Goal: Information Seeking & Learning: Learn about a topic

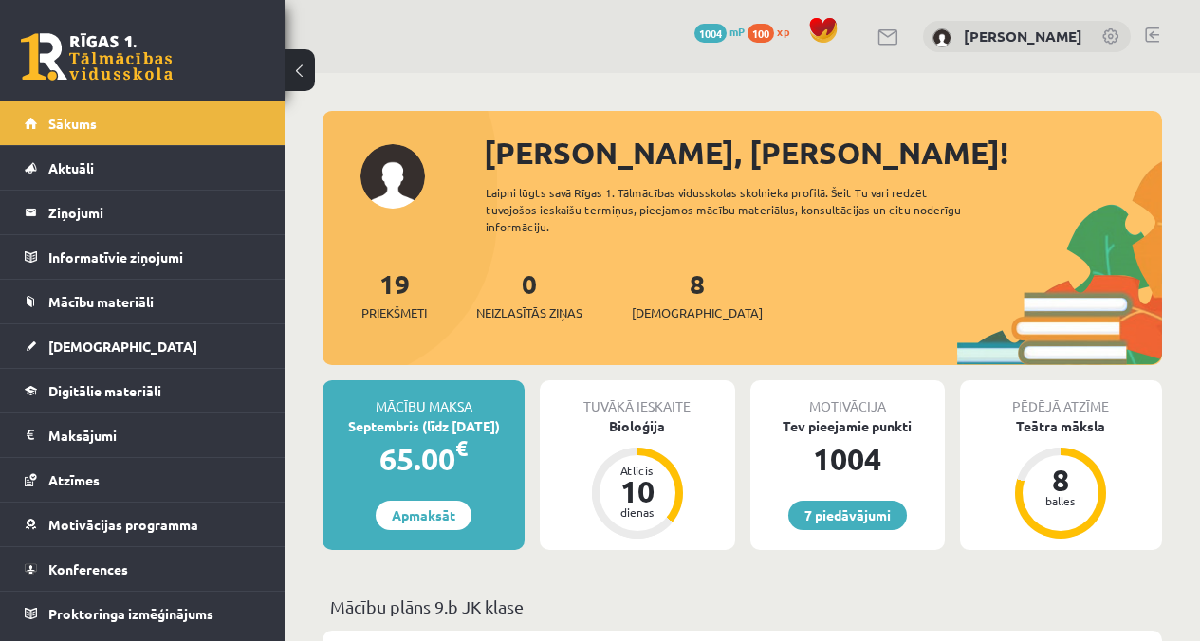
scroll to position [2349, 0]
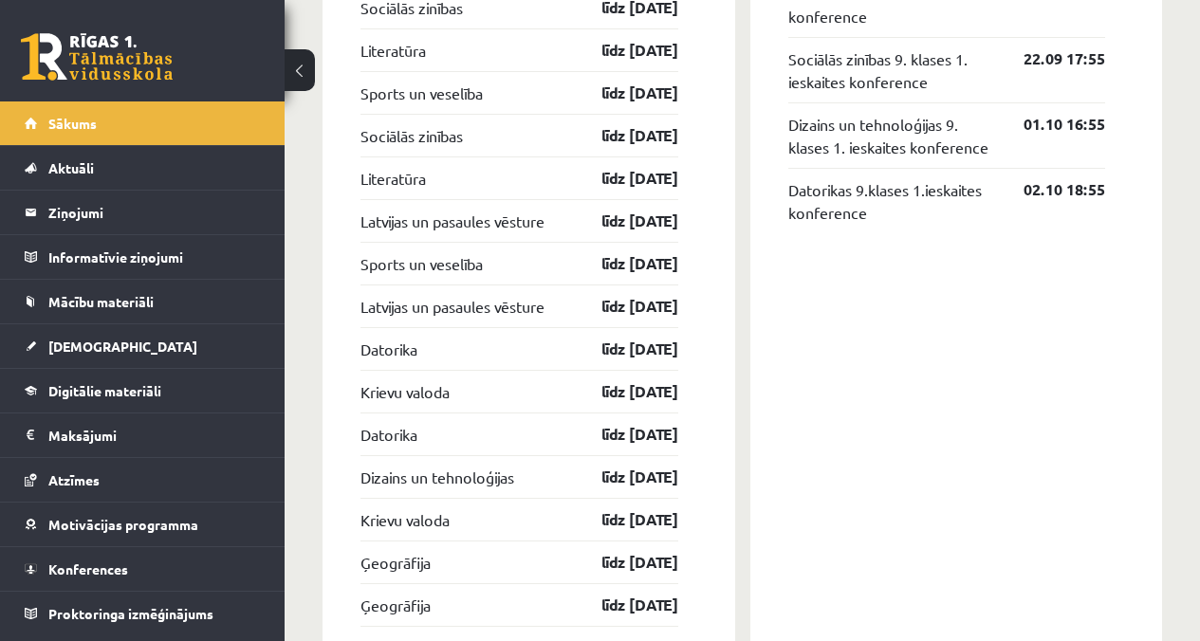
click at [83, 98] on div "7 Dāvanas 1004 mP 100 xp" at bounding box center [142, 50] width 284 height 101
click at [91, 119] on span "Sākums" at bounding box center [72, 123] width 48 height 17
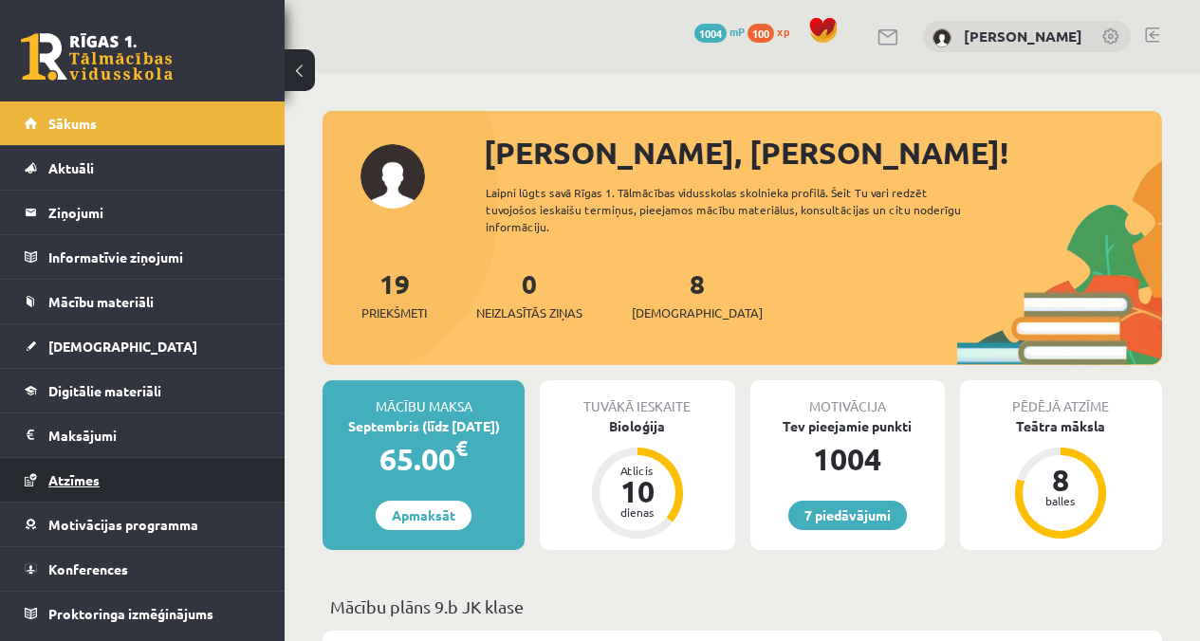
click at [40, 484] on link "Atzīmes" at bounding box center [143, 480] width 236 height 44
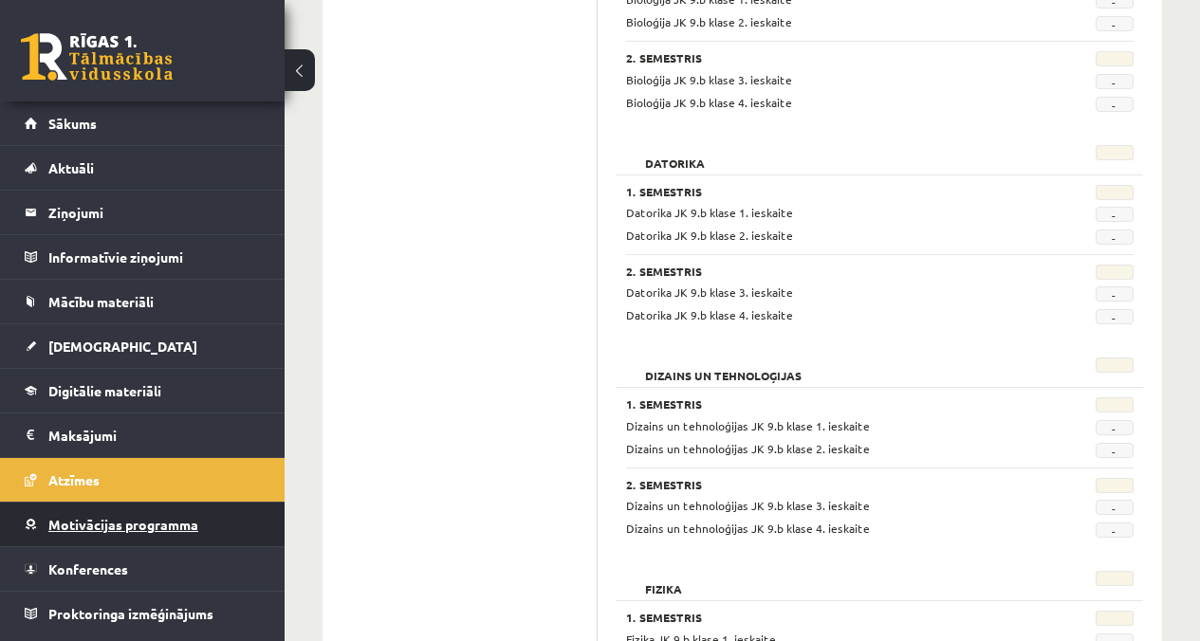
scroll to position [596, 0]
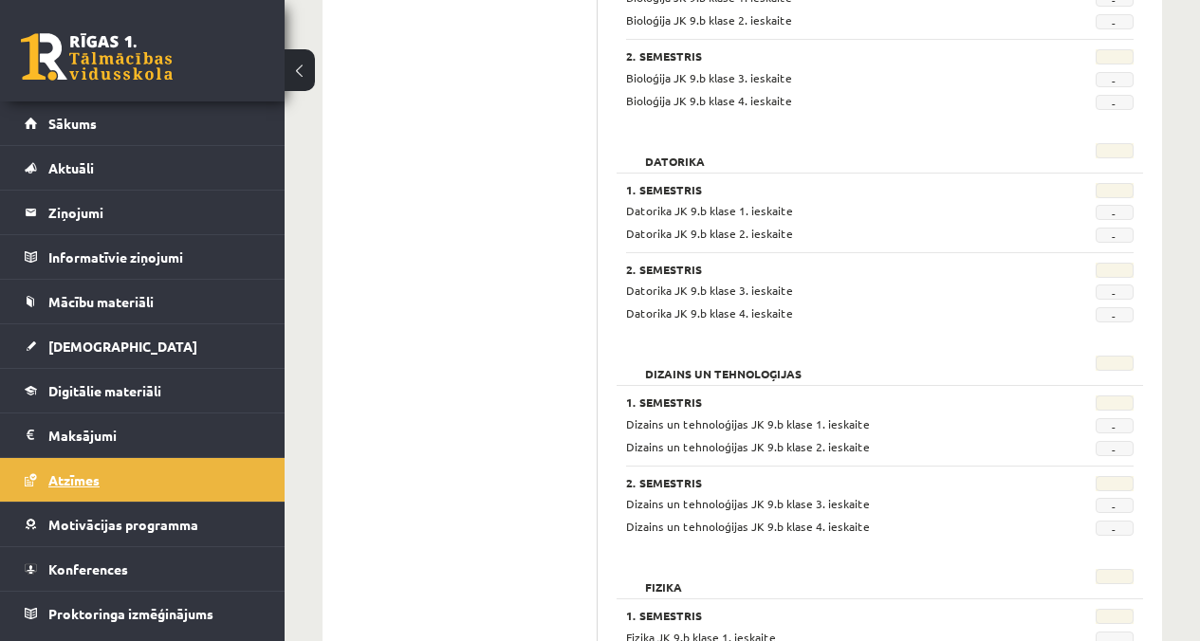
click at [84, 478] on span "Atzīmes" at bounding box center [73, 479] width 51 height 17
click at [94, 248] on legend "Informatīvie ziņojumi 0" at bounding box center [154, 257] width 212 height 44
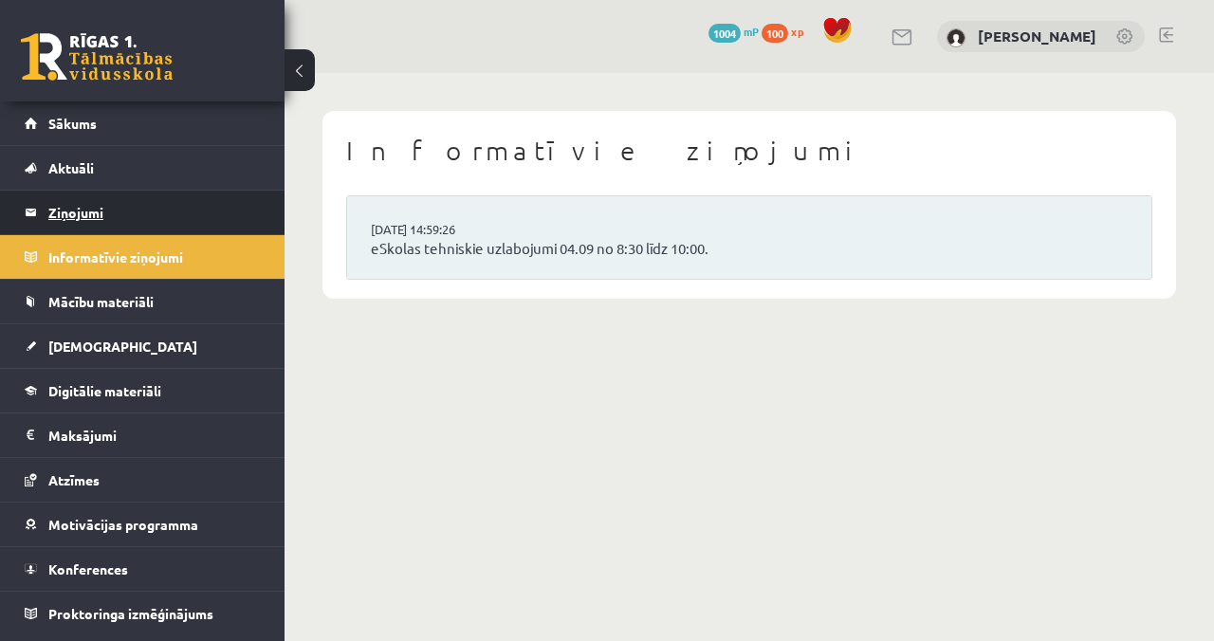
click at [93, 212] on legend "Ziņojumi 0" at bounding box center [154, 213] width 212 height 44
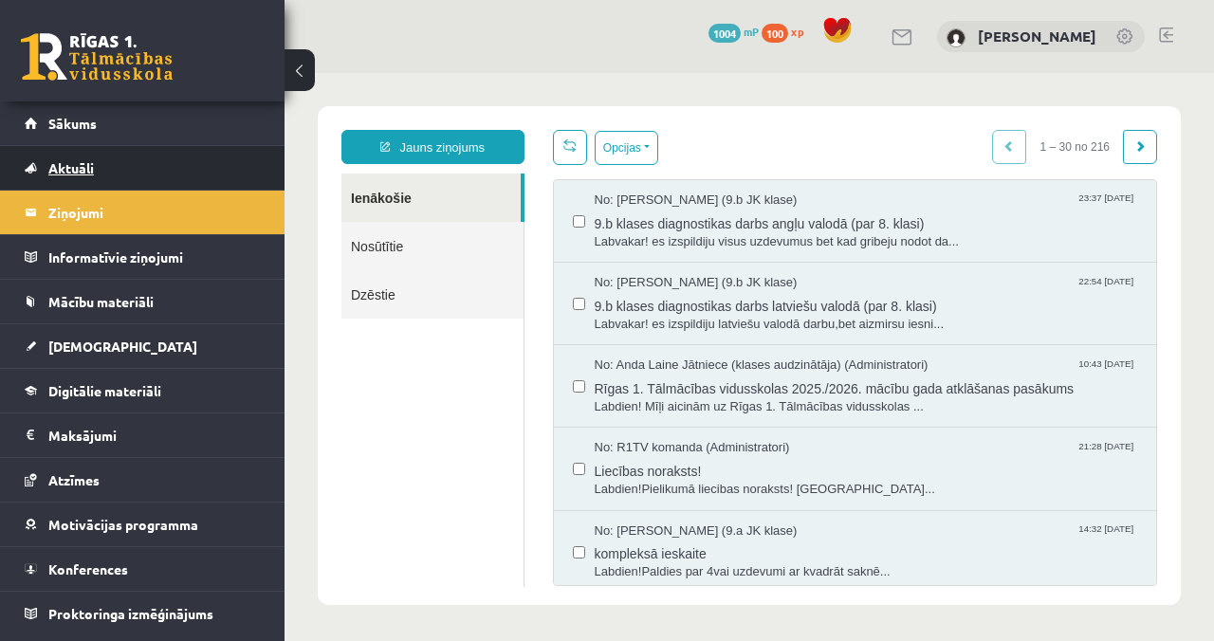
click at [74, 178] on link "Aktuāli" at bounding box center [143, 168] width 236 height 44
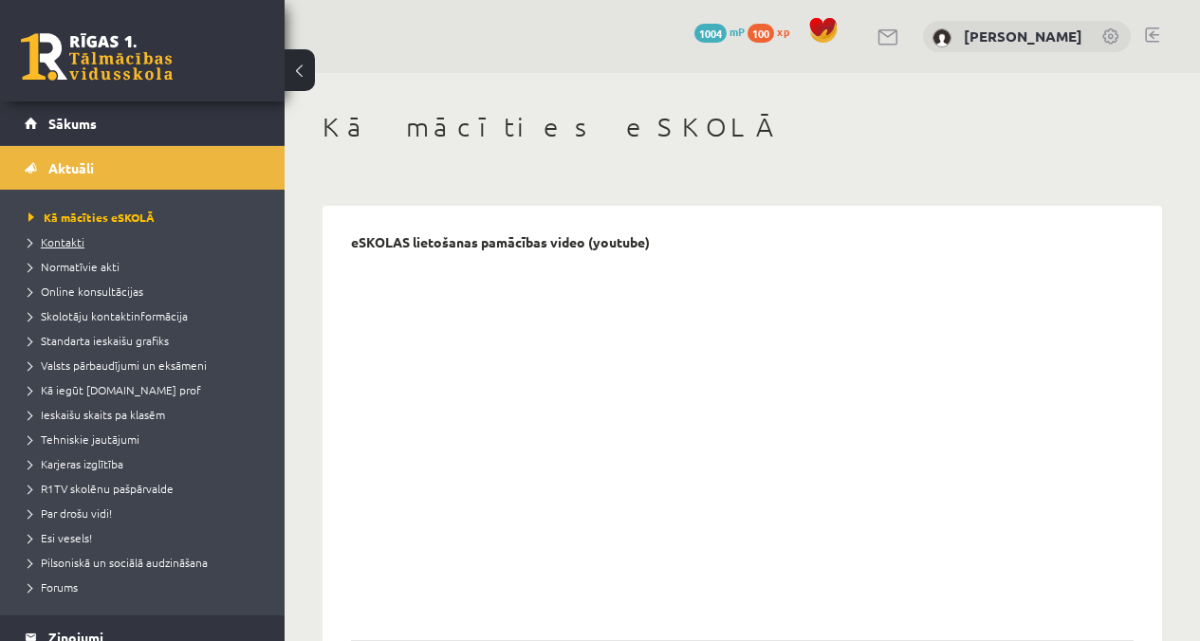
click at [64, 246] on span "Kontakti" at bounding box center [56, 241] width 56 height 15
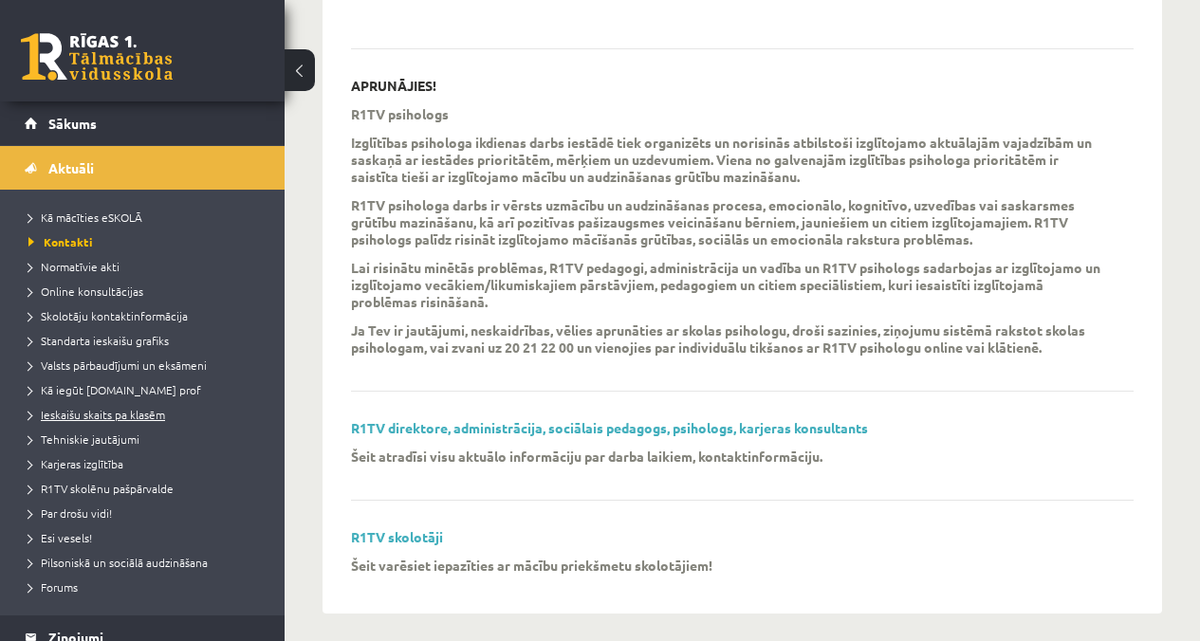
scroll to position [592, 0]
click at [86, 396] on link "Kā iegūt [DOMAIN_NAME] prof" at bounding box center [146, 389] width 237 height 17
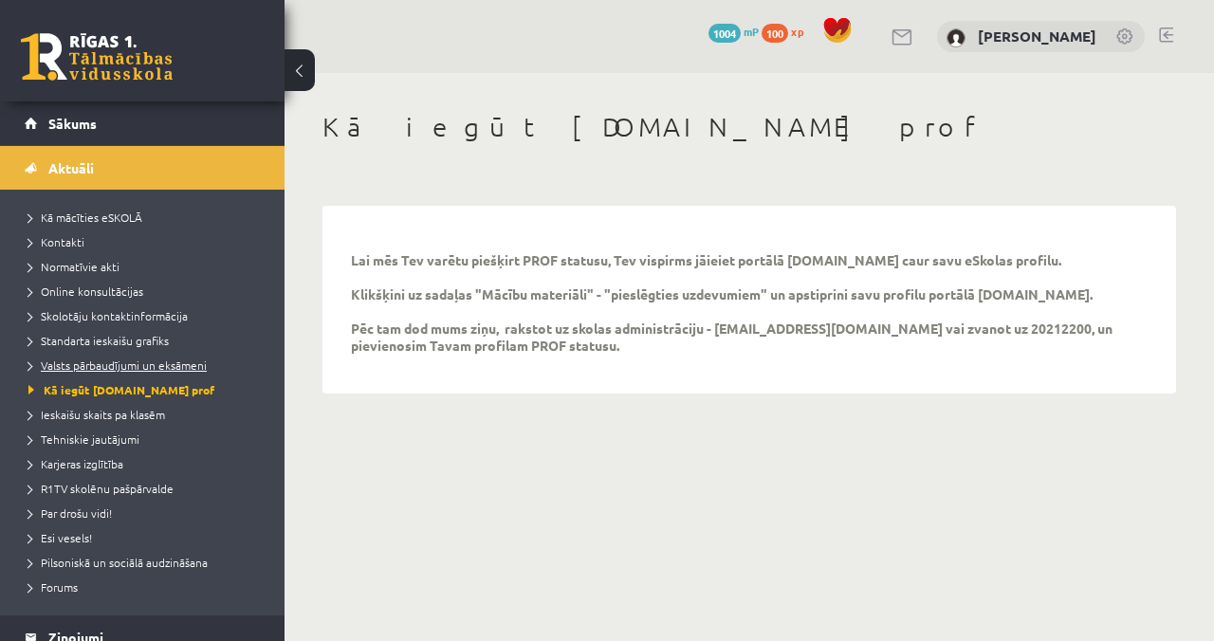
click at [98, 371] on span "Valsts pārbaudījumi un eksāmeni" at bounding box center [117, 365] width 178 height 15
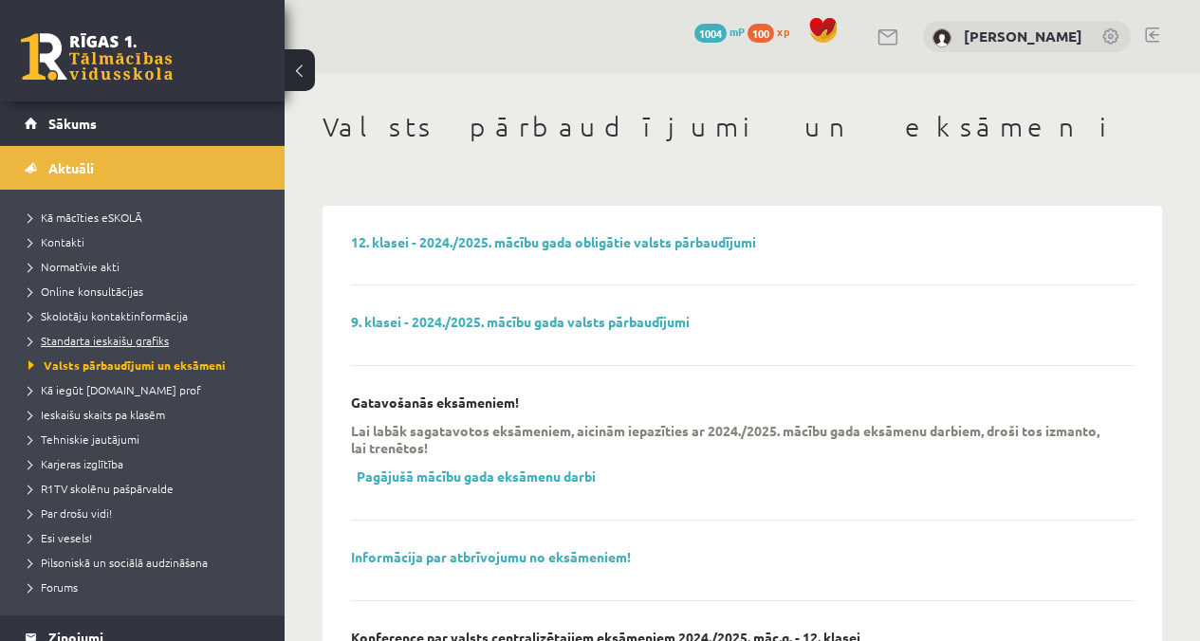
click at [128, 341] on span "Standarta ieskaišu grafiks" at bounding box center [98, 340] width 140 height 15
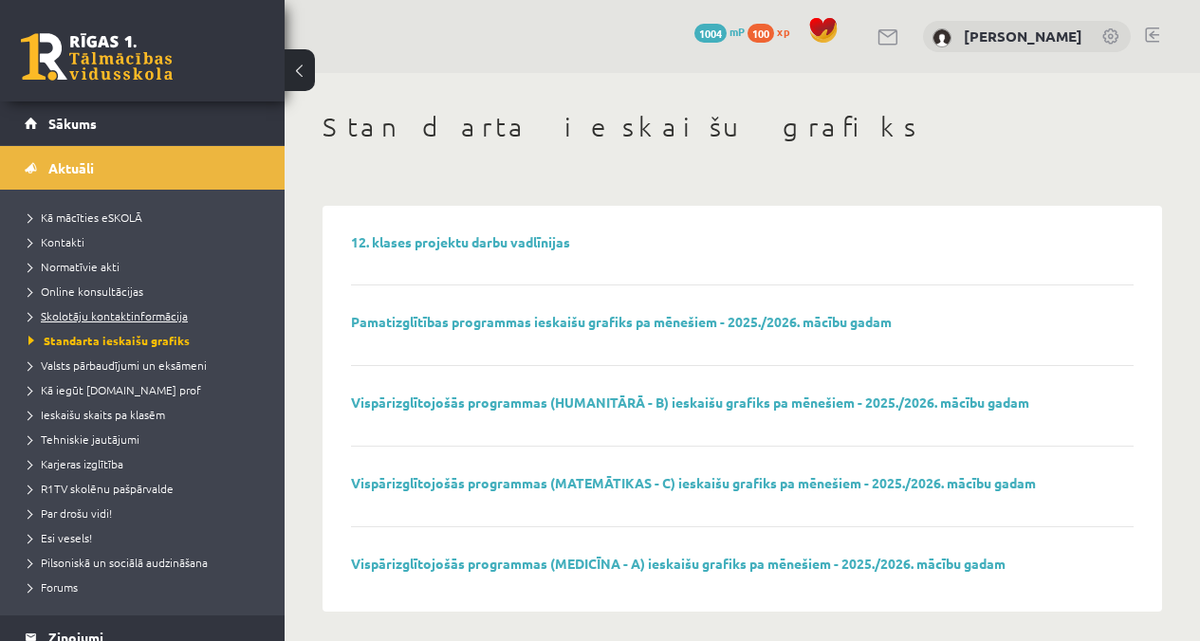
click at [119, 317] on span "Skolotāju kontaktinformācija" at bounding box center [107, 315] width 159 height 15
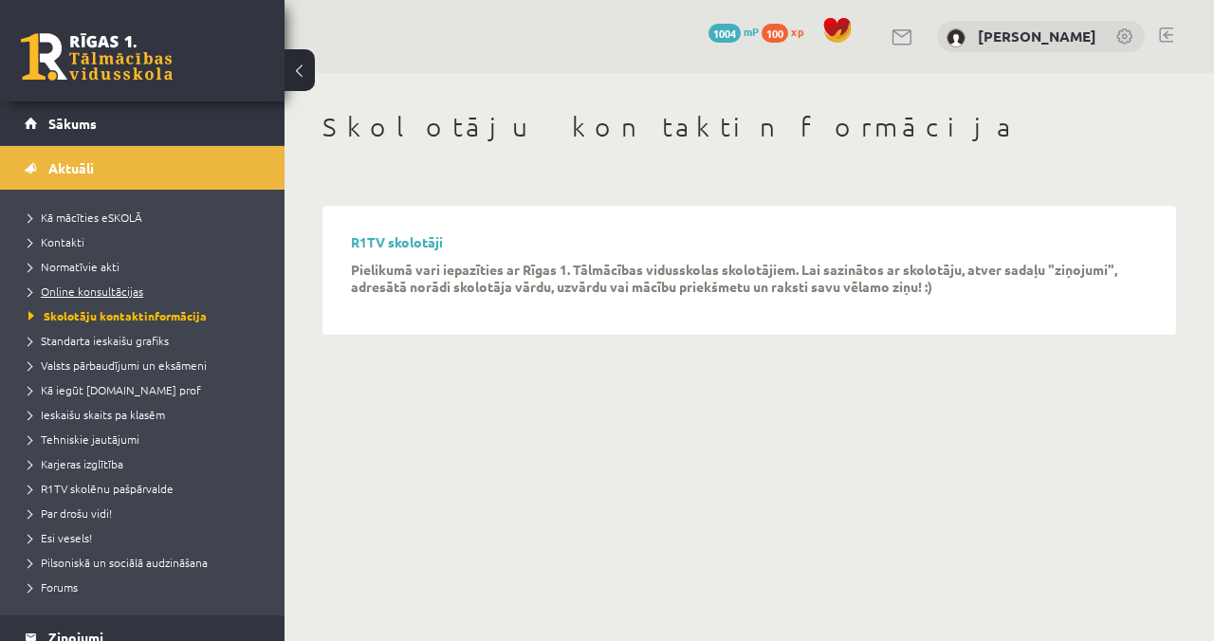
click at [110, 298] on link "Online konsultācijas" at bounding box center [146, 291] width 237 height 17
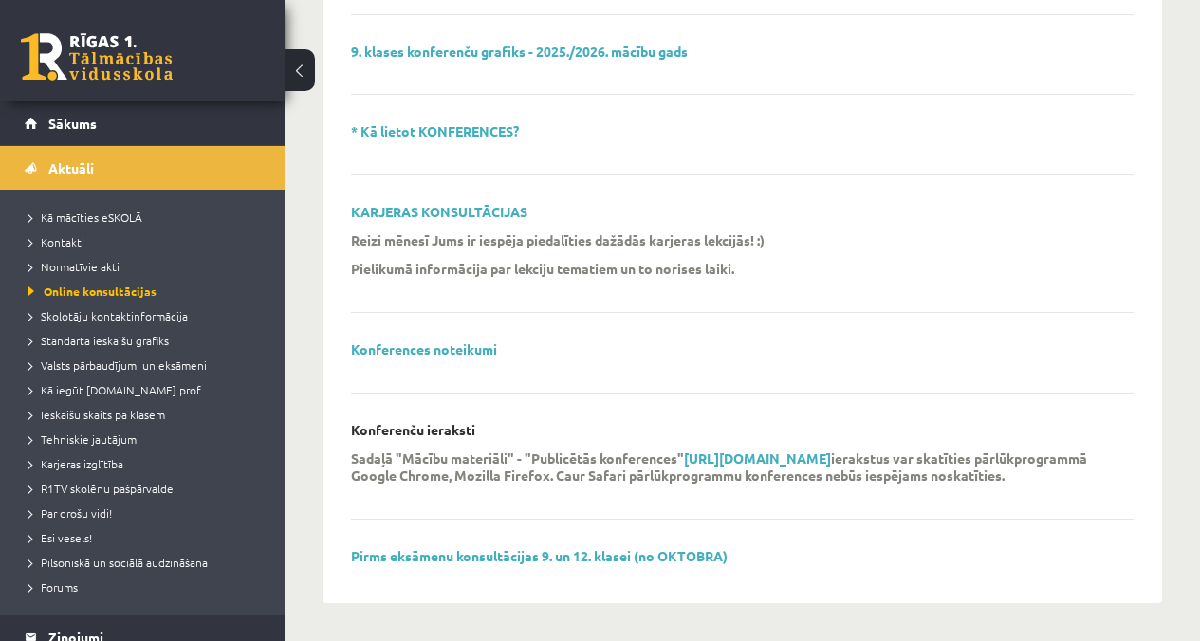
scroll to position [754, 0]
click at [87, 266] on span "Normatīvie akti" at bounding box center [73, 266] width 91 height 15
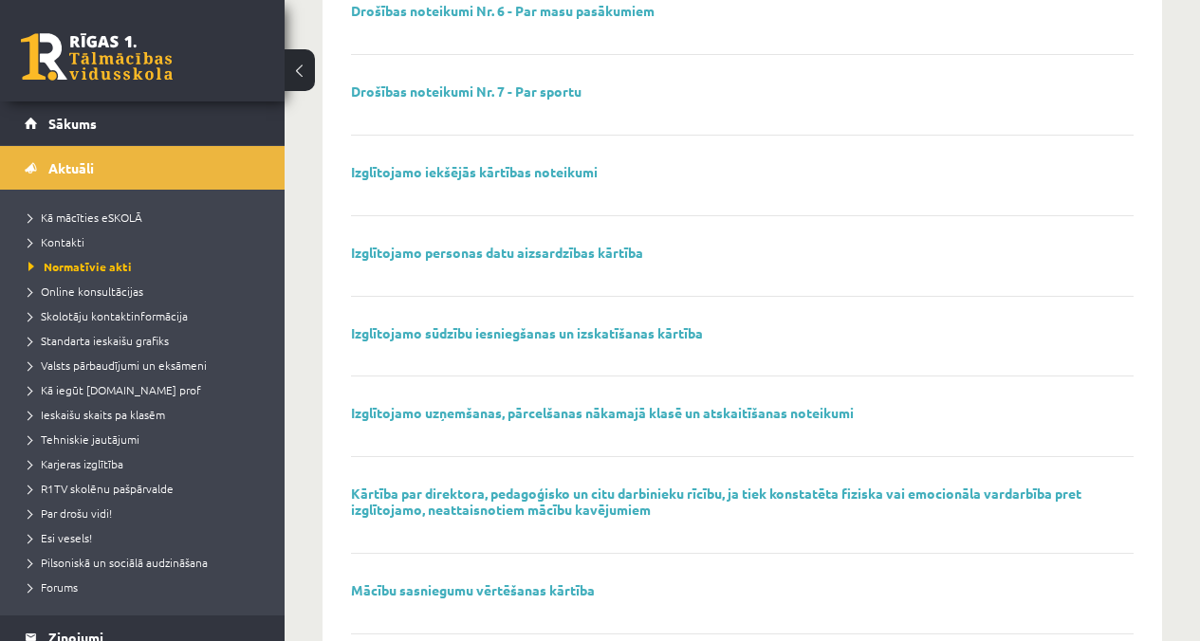
scroll to position [710, 0]
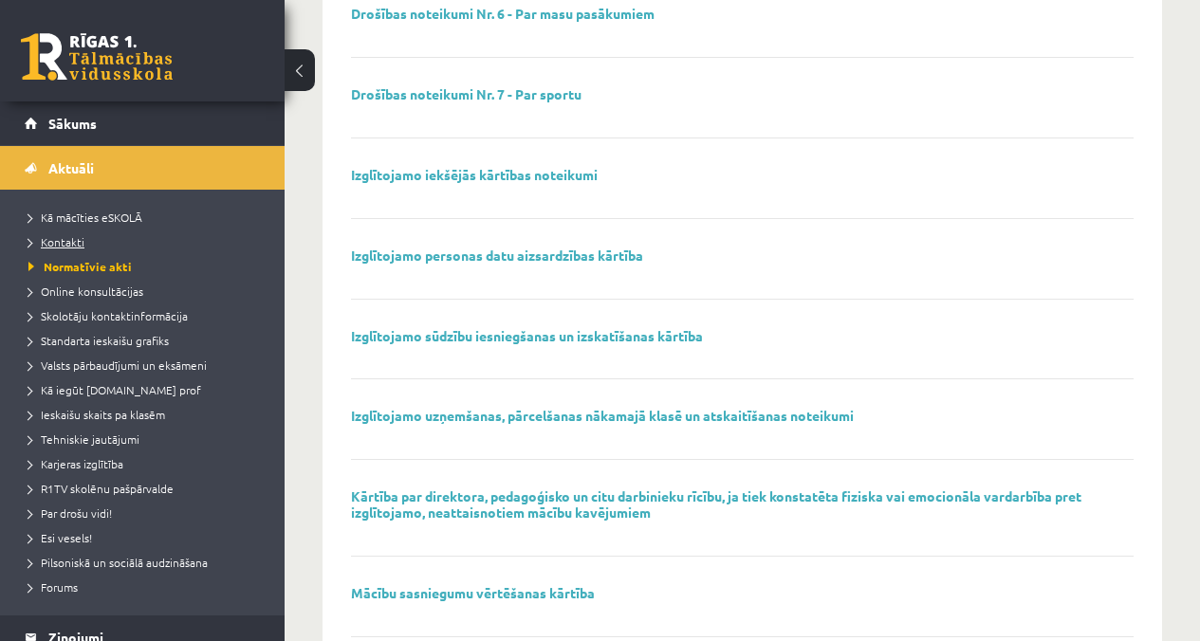
click at [33, 241] on span "Kontakti" at bounding box center [56, 241] width 56 height 15
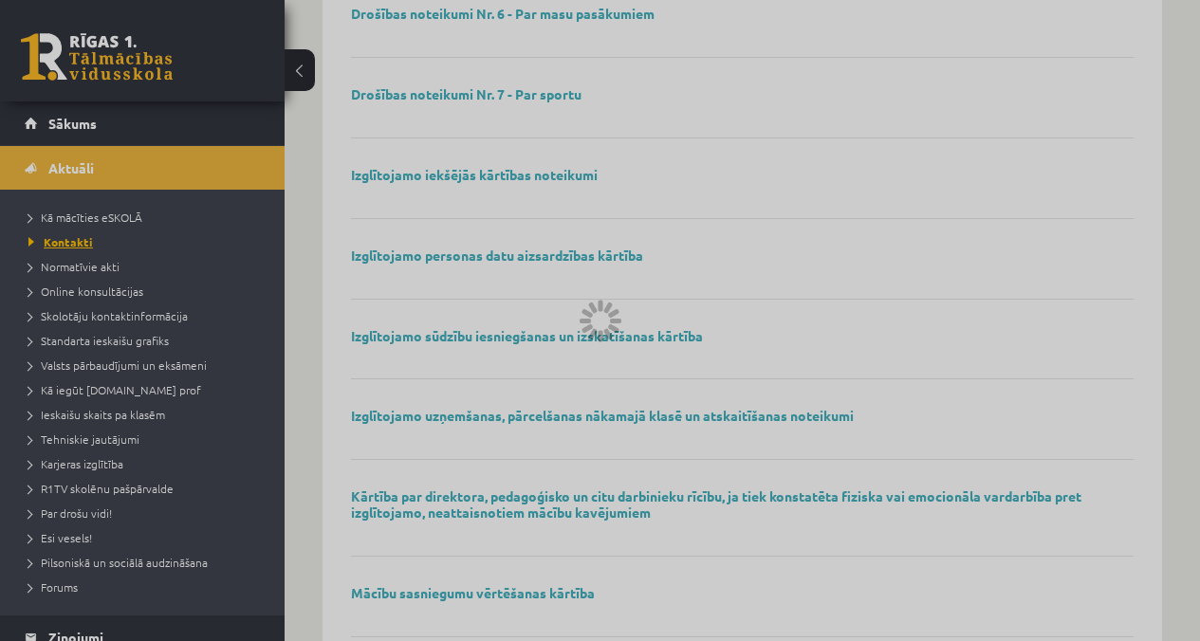
scroll to position [603, 0]
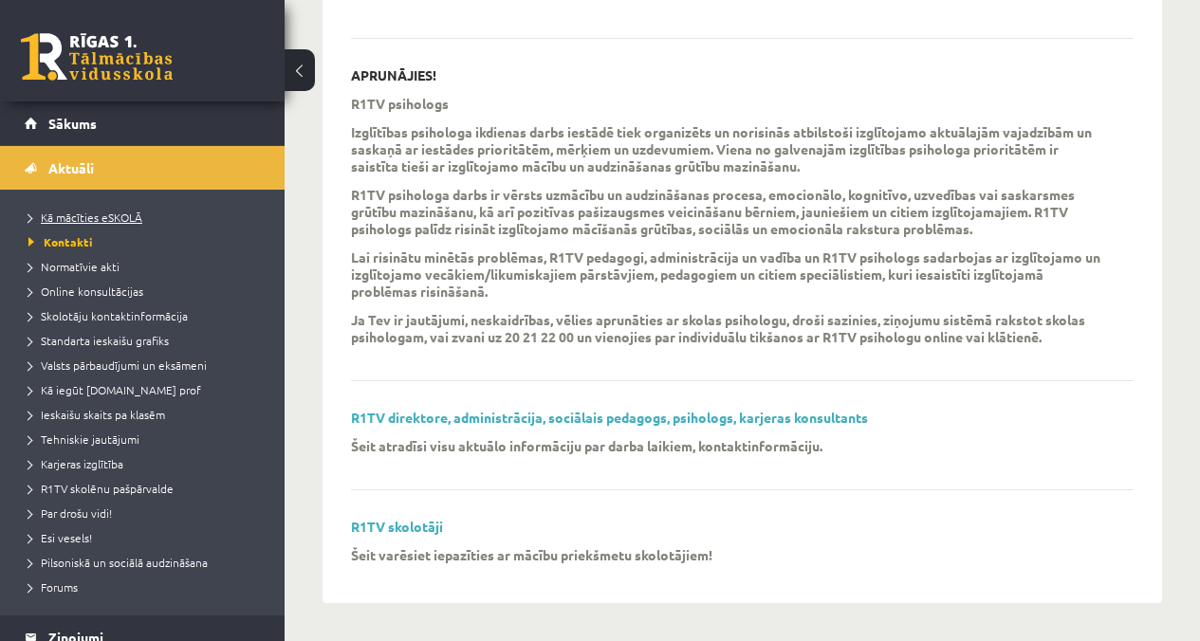
click at [79, 218] on span "Kā mācīties eSKOLĀ" at bounding box center [85, 217] width 114 height 15
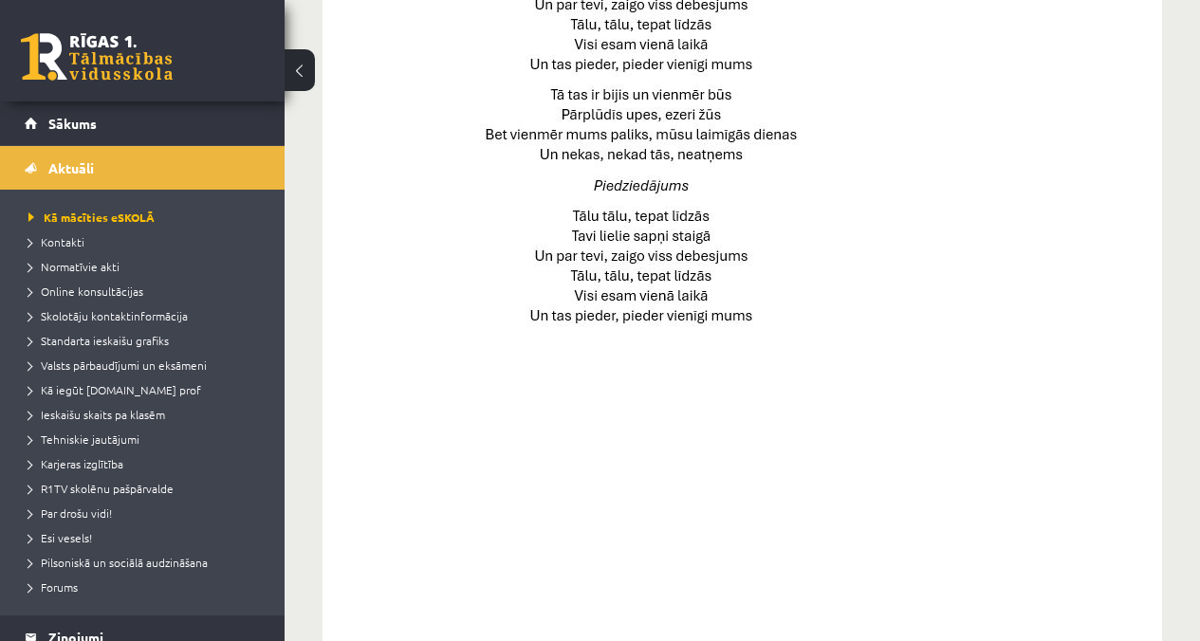
scroll to position [1289, 0]
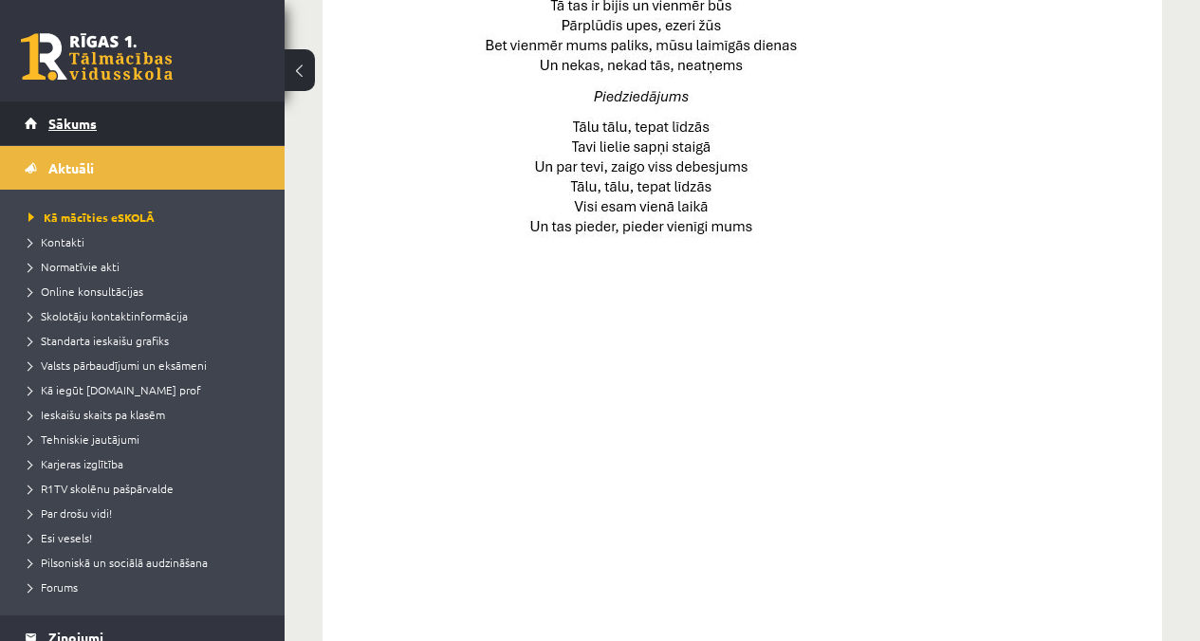
click at [124, 119] on link "Sākums" at bounding box center [143, 123] width 236 height 44
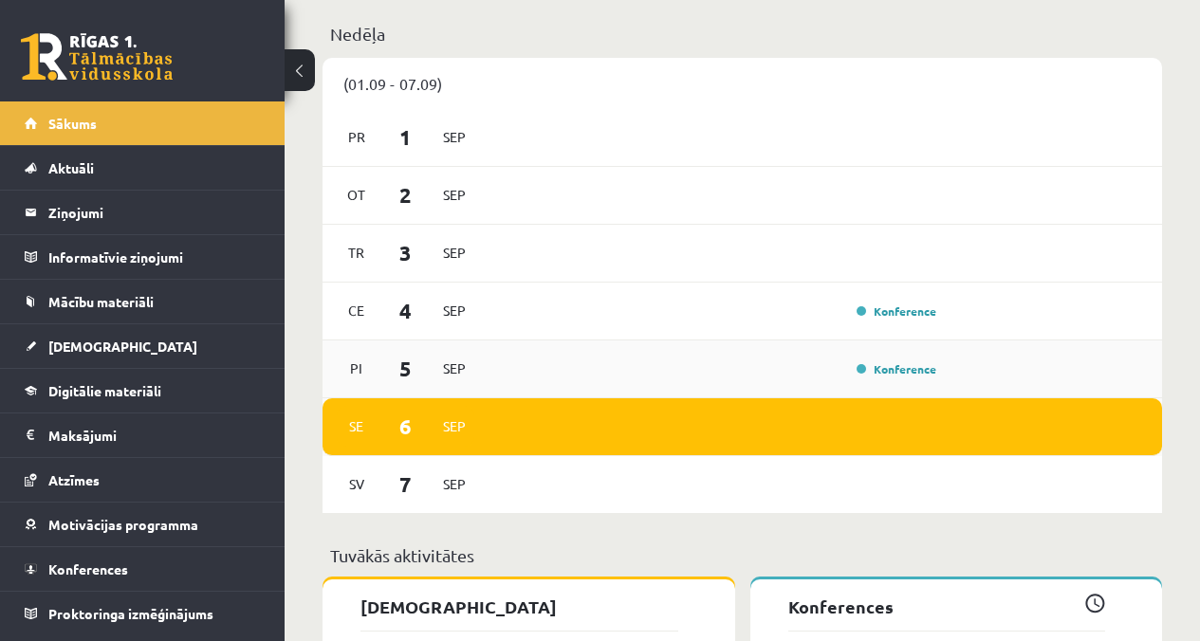
scroll to position [1363, 0]
click at [903, 369] on link "Konference" at bounding box center [896, 368] width 80 height 15
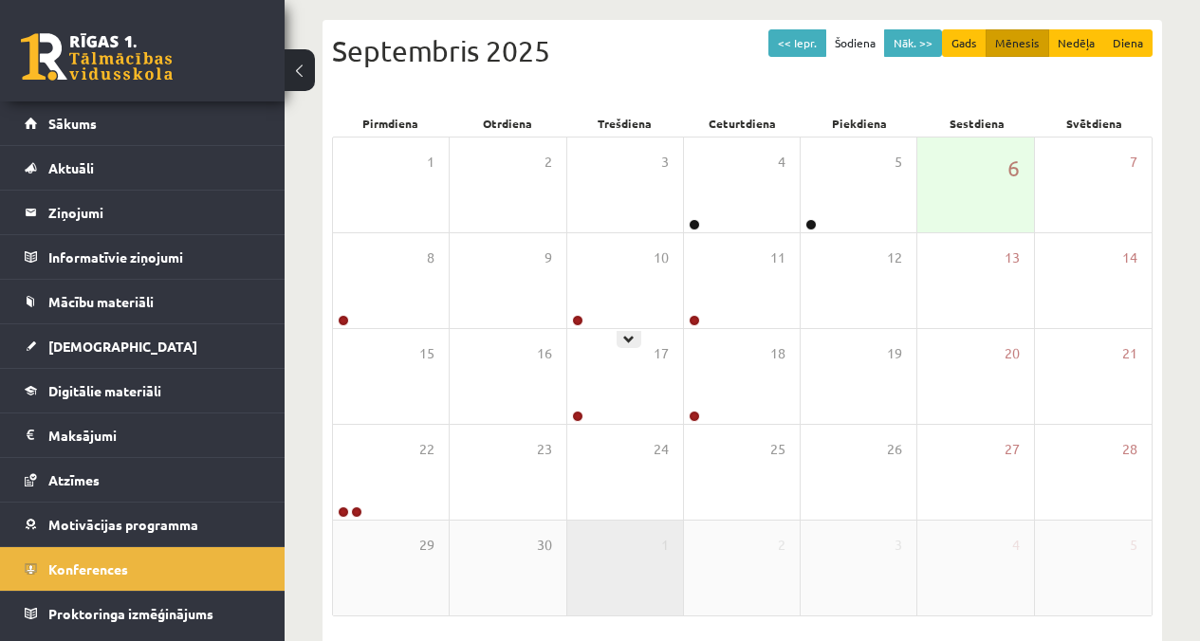
scroll to position [265, 0]
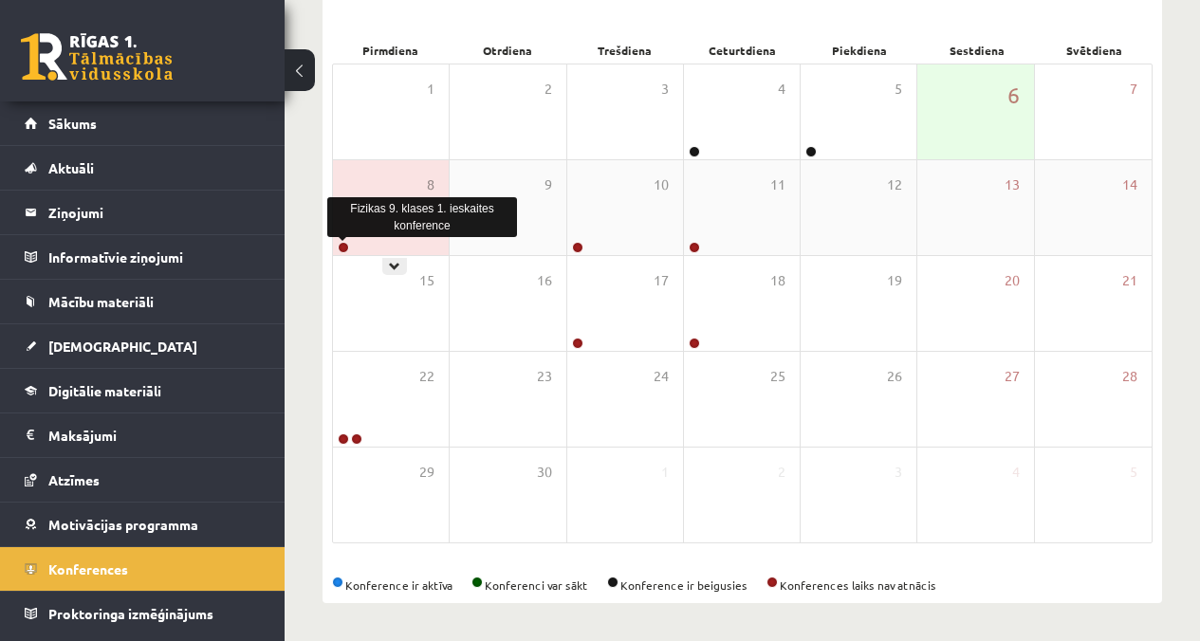
click at [340, 244] on link at bounding box center [343, 247] width 11 height 11
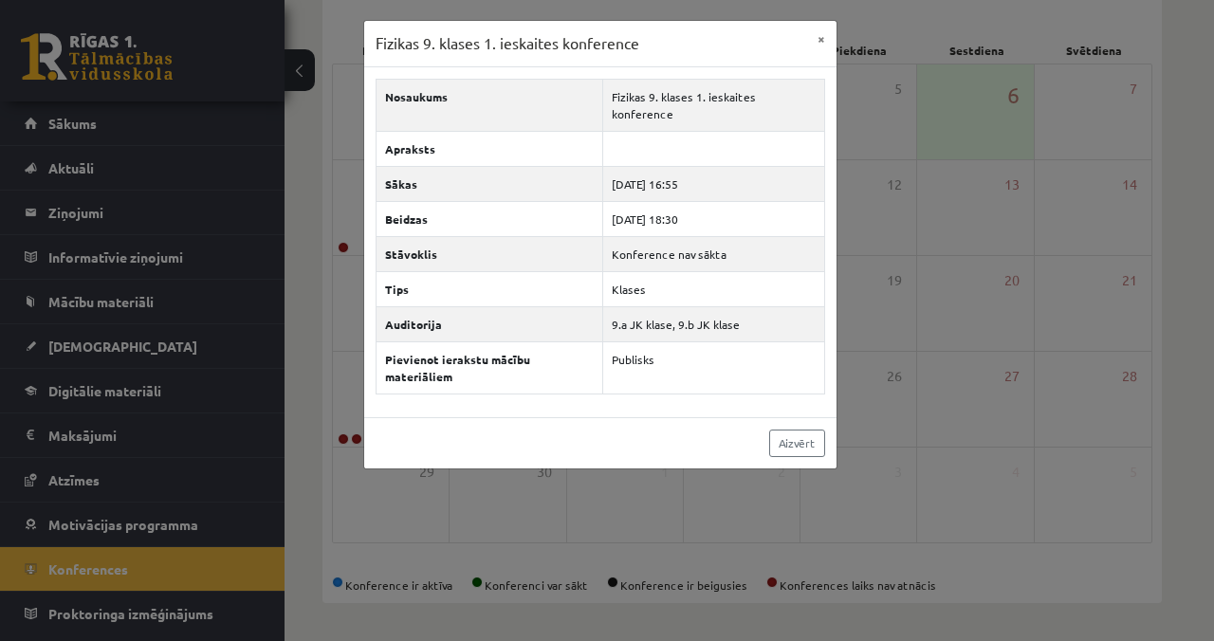
click at [956, 433] on div "Fizikas 9. klases 1. ieskaites konference × Nosaukums Fizikas 9. klases 1. iesk…" at bounding box center [607, 320] width 1214 height 641
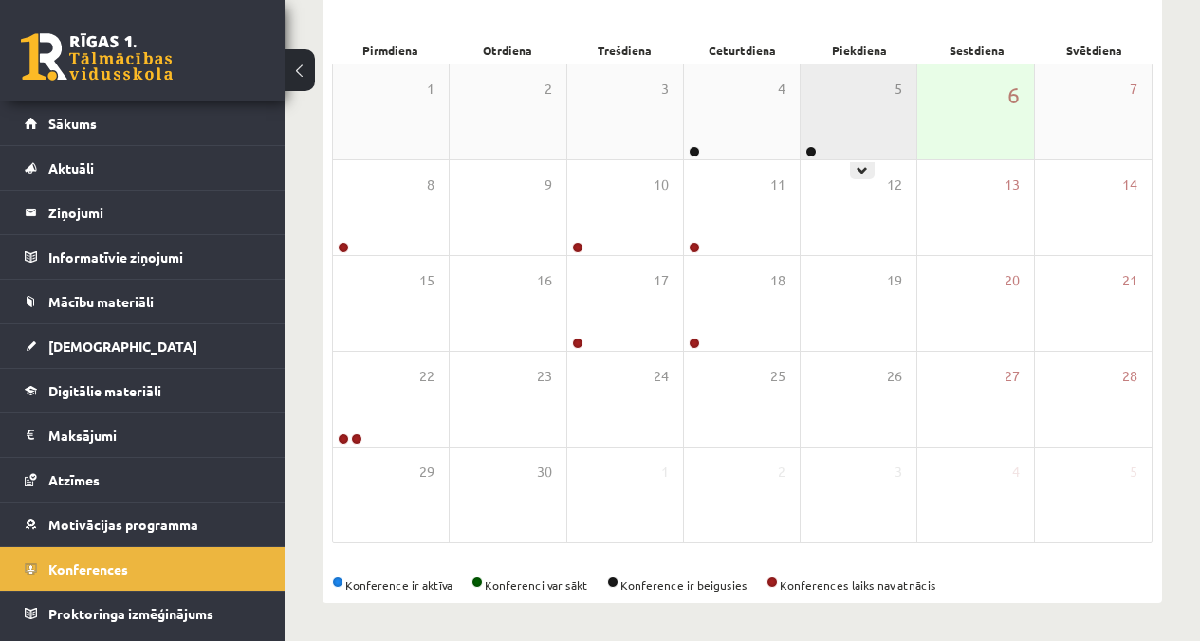
click at [843, 138] on div "5" at bounding box center [858, 111] width 116 height 95
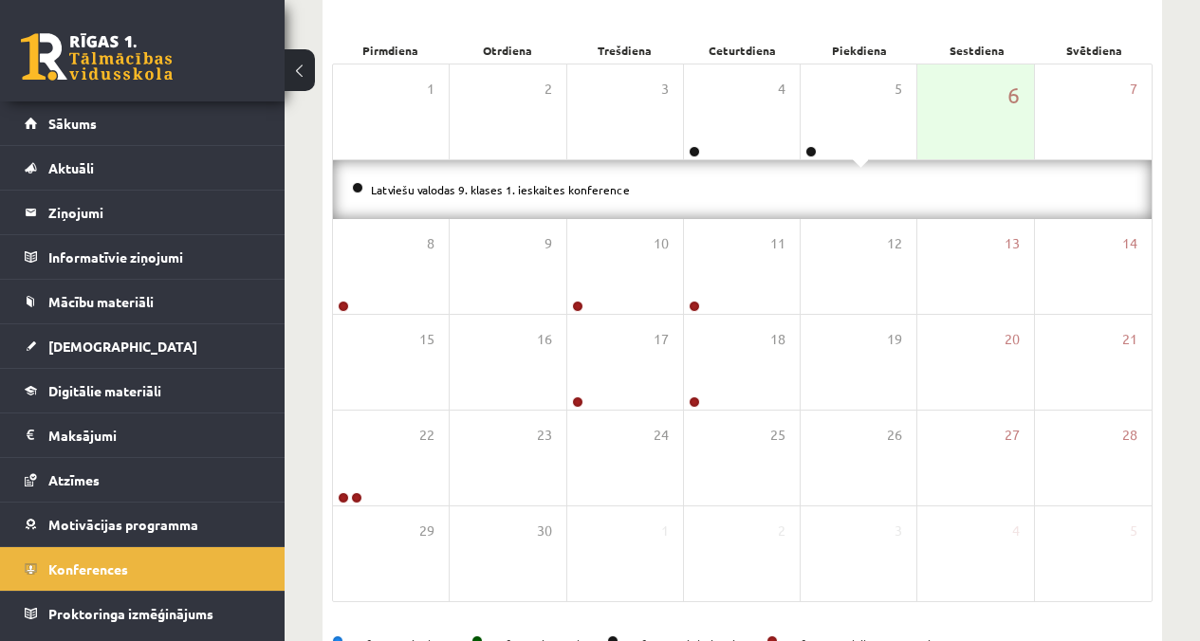
click at [587, 200] on div "Latviešu valodas 9. klases 1. ieskaites konference" at bounding box center [742, 189] width 818 height 59
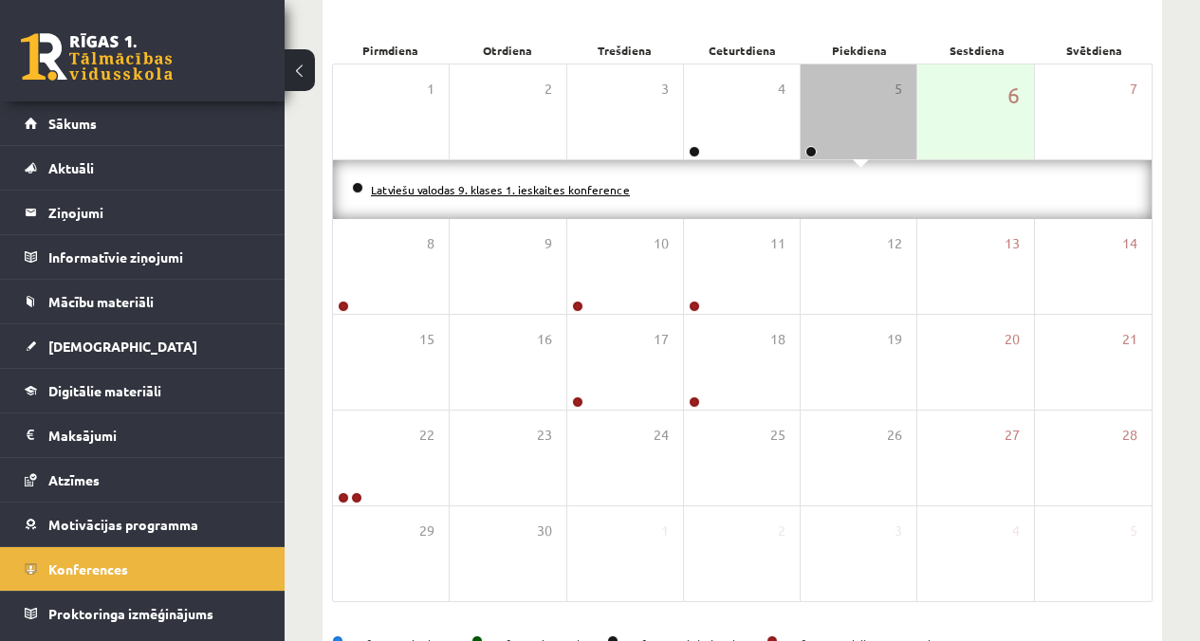
click at [594, 189] on link "Latviešu valodas 9. klases 1. ieskaites konference" at bounding box center [500, 189] width 259 height 15
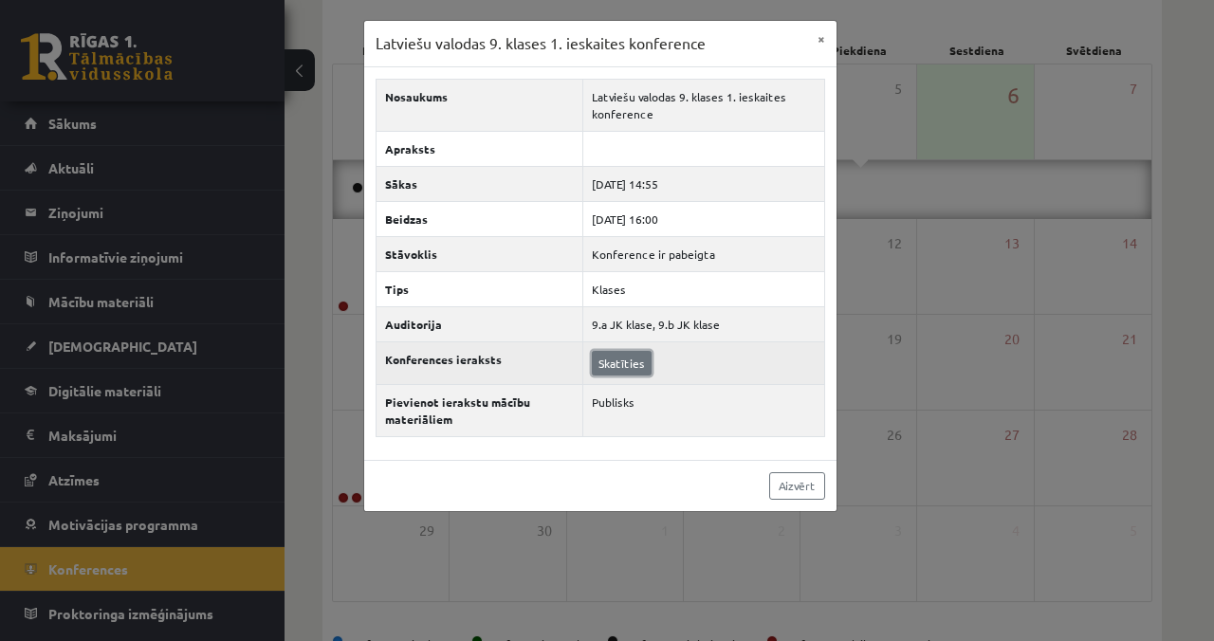
click at [629, 359] on link "Skatīties" at bounding box center [622, 363] width 60 height 25
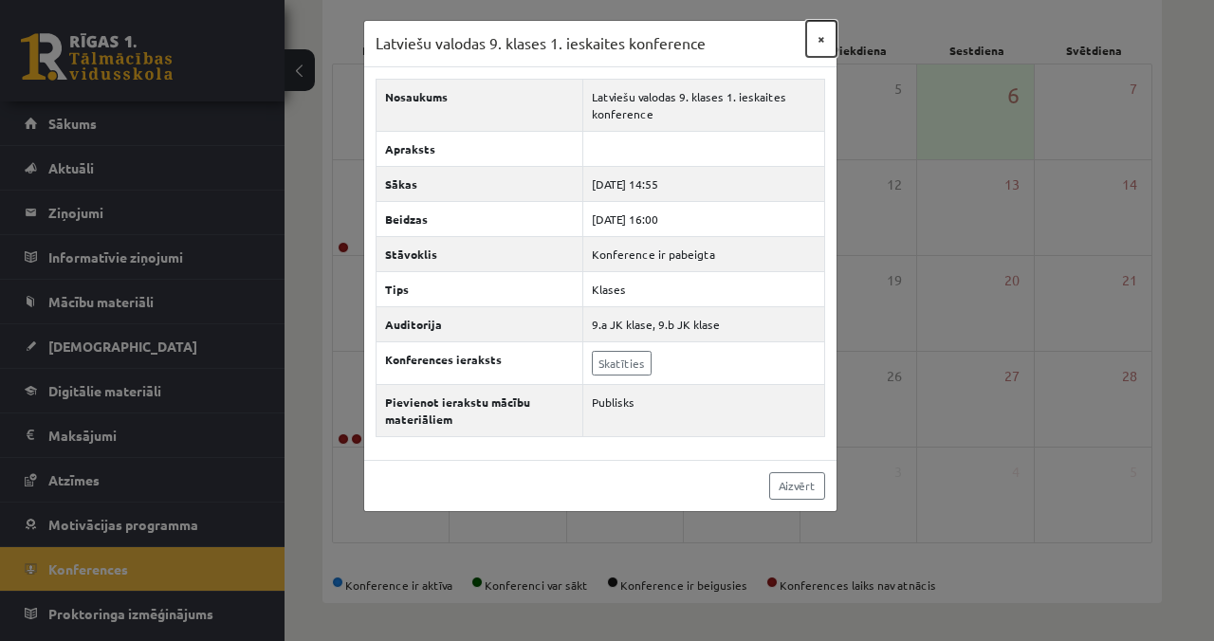
click at [823, 38] on button "×" at bounding box center [821, 39] width 30 height 36
